Goal: Browse casually: Explore the website without a specific task or goal

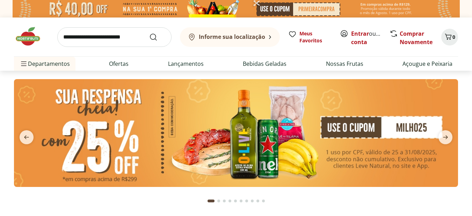
click at [27, 31] on img at bounding box center [31, 36] width 35 height 21
click at [28, 38] on img at bounding box center [31, 36] width 35 height 21
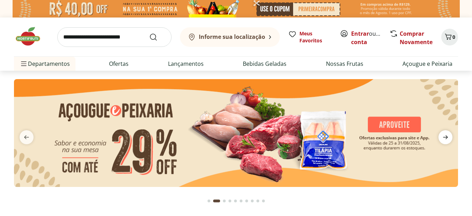
click at [446, 133] on icon "next" at bounding box center [446, 137] width 8 height 8
